Goal: Navigation & Orientation: Find specific page/section

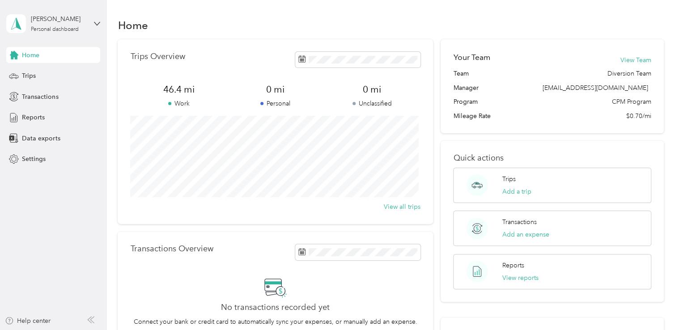
click at [34, 56] on span "Home" at bounding box center [30, 55] width 17 height 9
click at [33, 78] on span "Trips" at bounding box center [29, 75] width 14 height 9
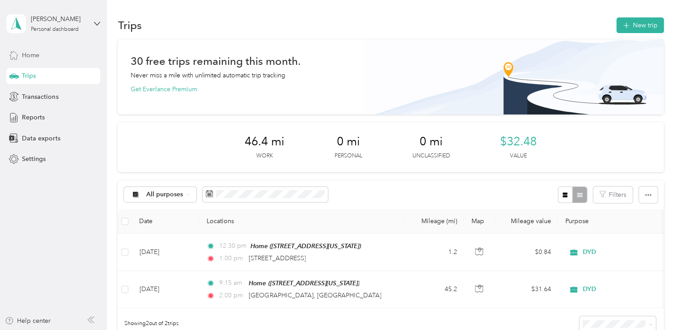
click at [27, 56] on span "Home" at bounding box center [30, 55] width 17 height 9
